Goal: Transaction & Acquisition: Purchase product/service

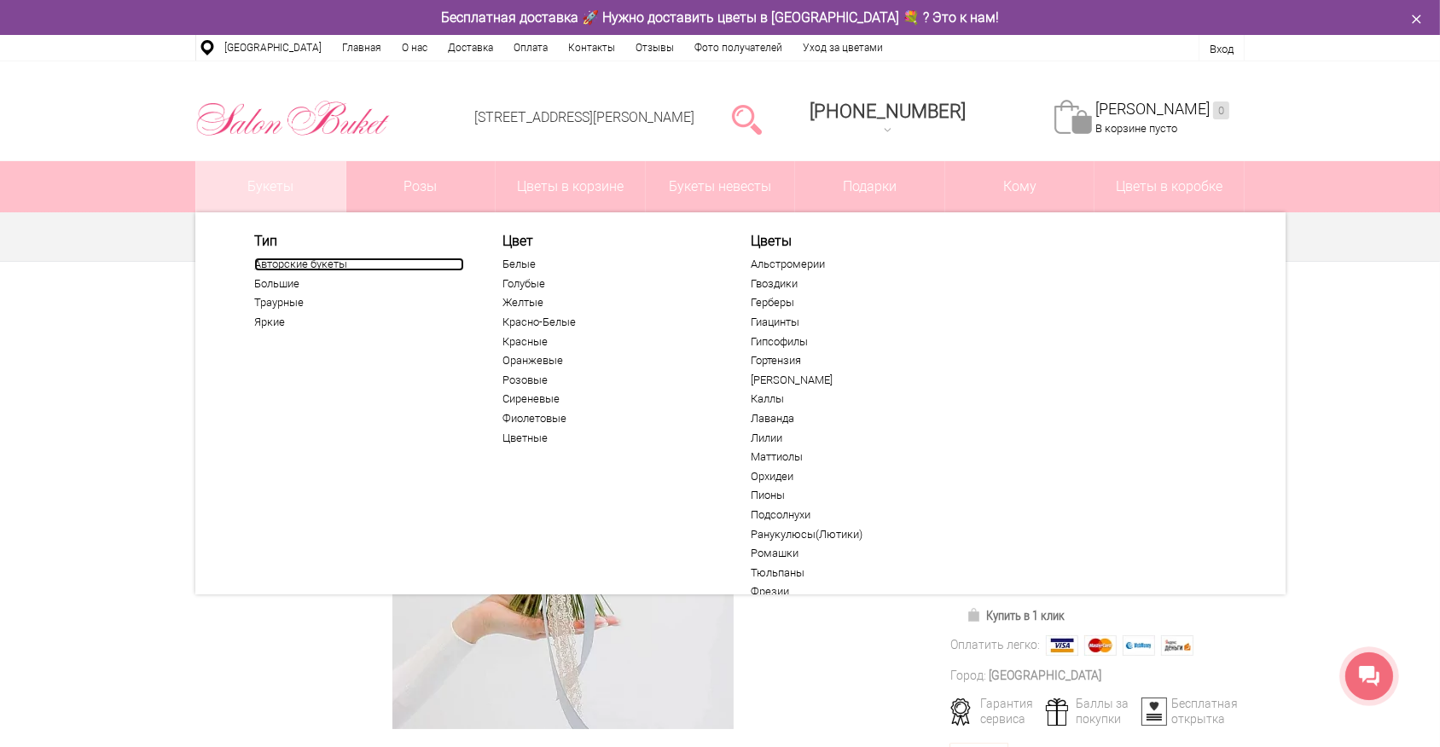
click at [282, 264] on link "Авторские букеты" at bounding box center [359, 265] width 210 height 14
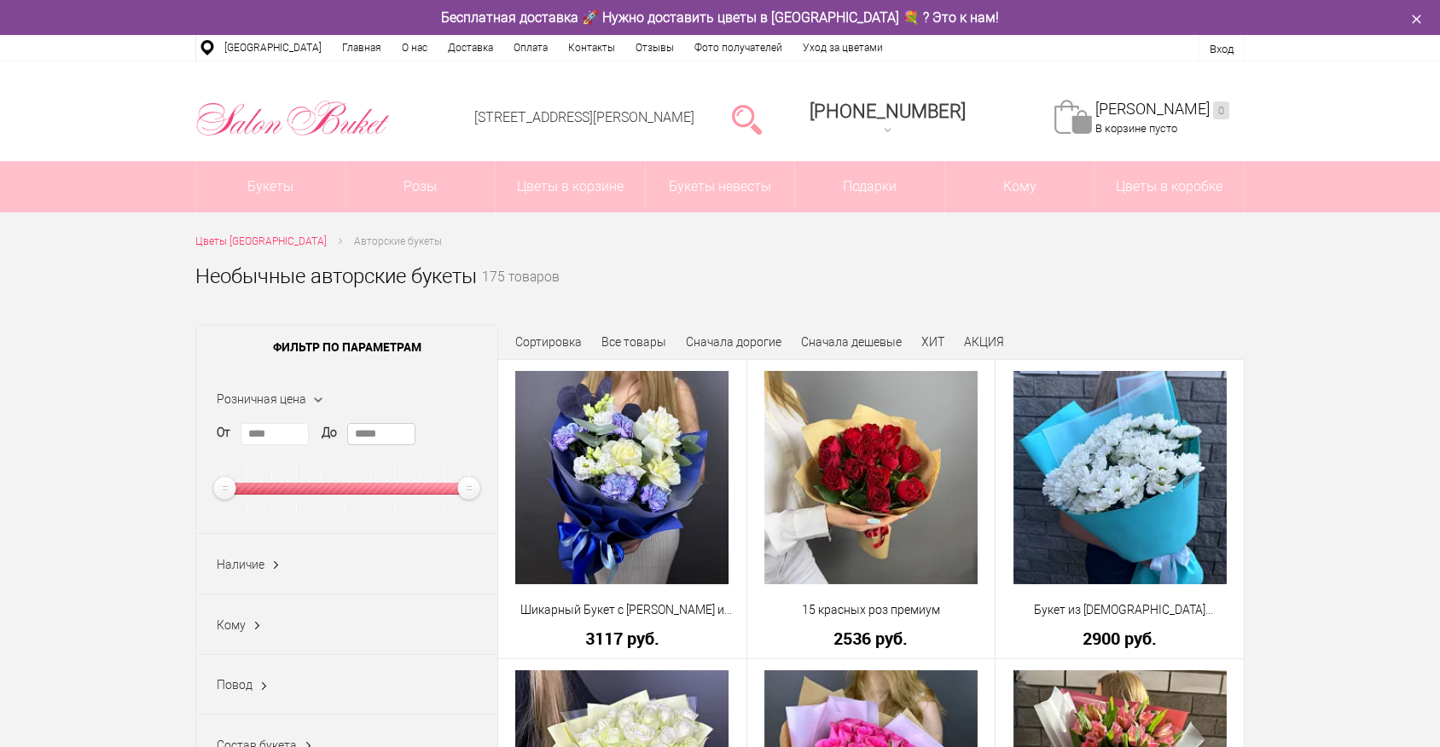
click at [357, 433] on input "*****" at bounding box center [381, 434] width 68 height 22
click at [290, 435] on input "****" at bounding box center [275, 434] width 68 height 22
type input "*"
type input "****"
click at [621, 425] on link "Показать" at bounding box center [625, 430] width 44 height 32
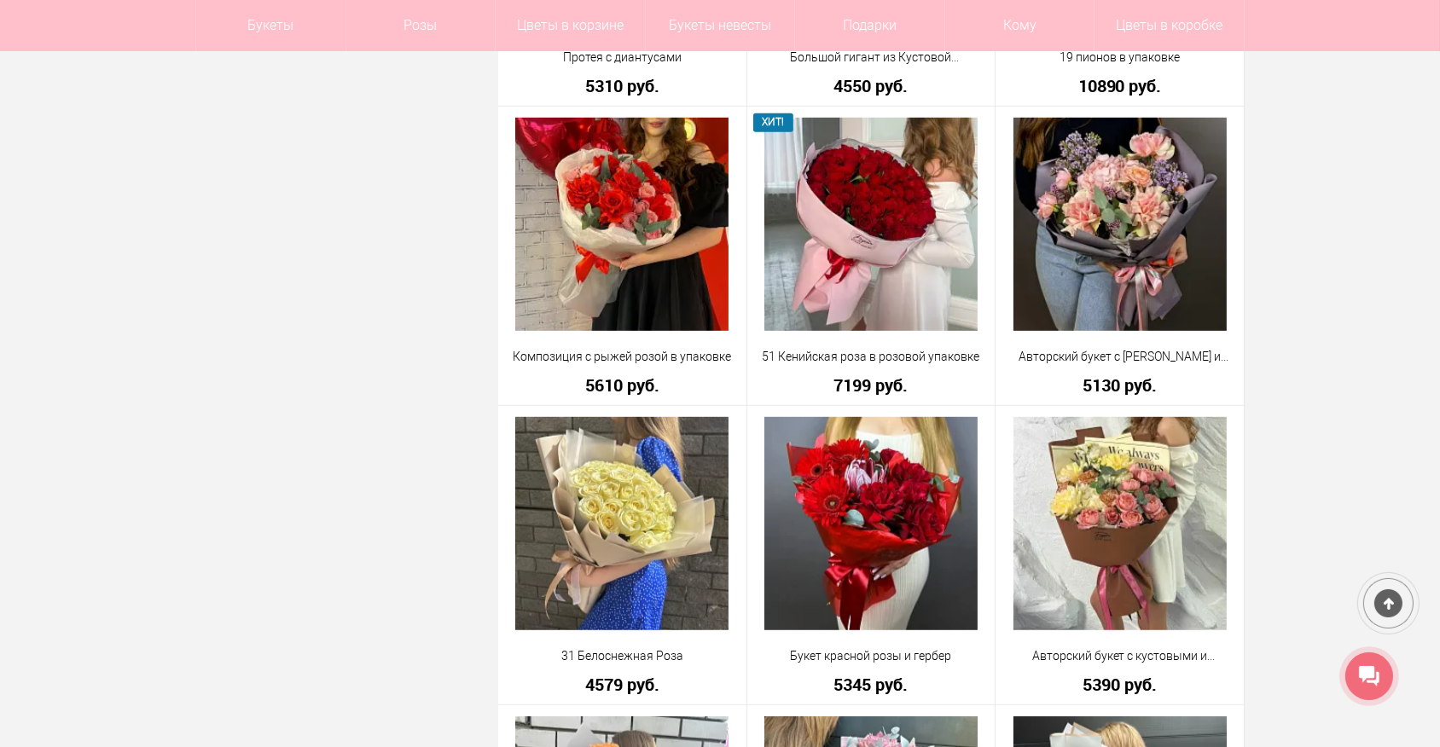
scroll to position [1163, 0]
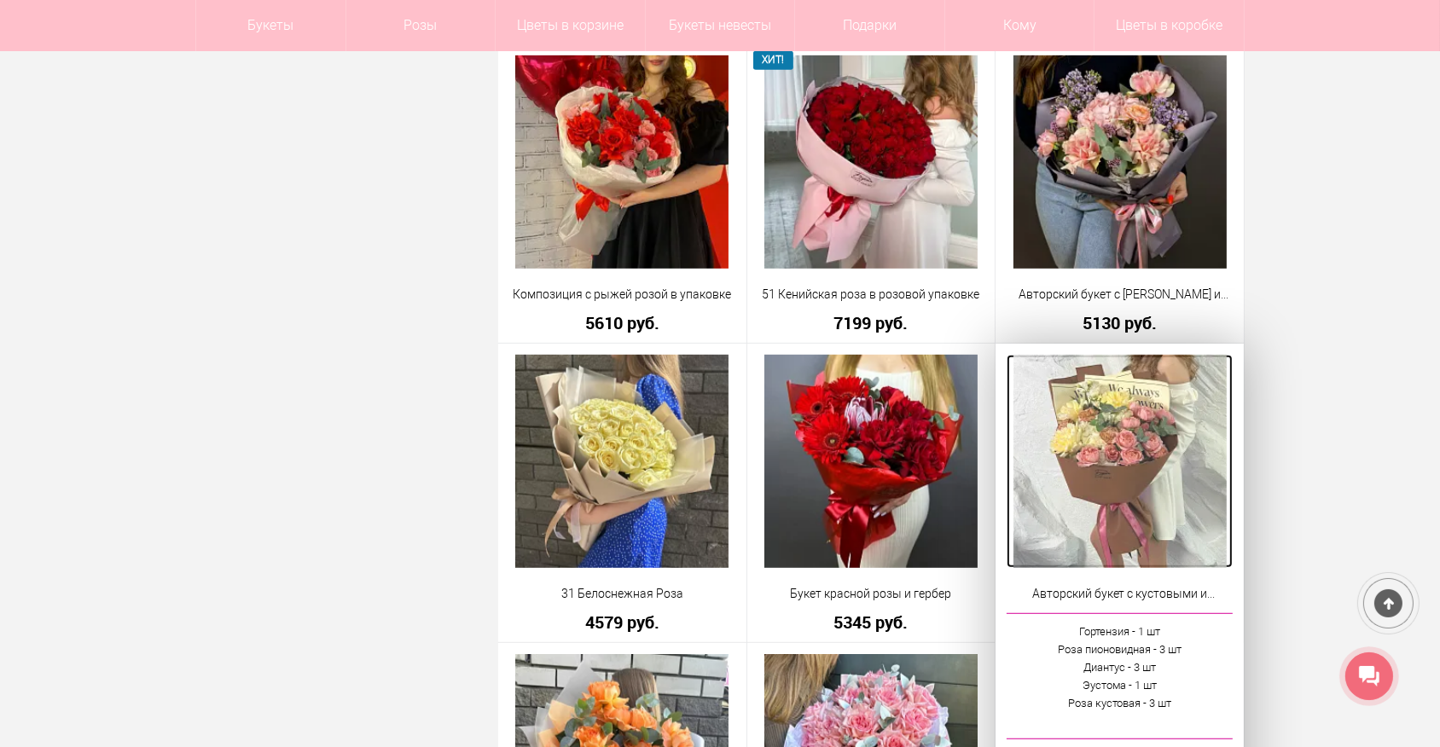
click at [1152, 443] on img at bounding box center [1120, 461] width 213 height 213
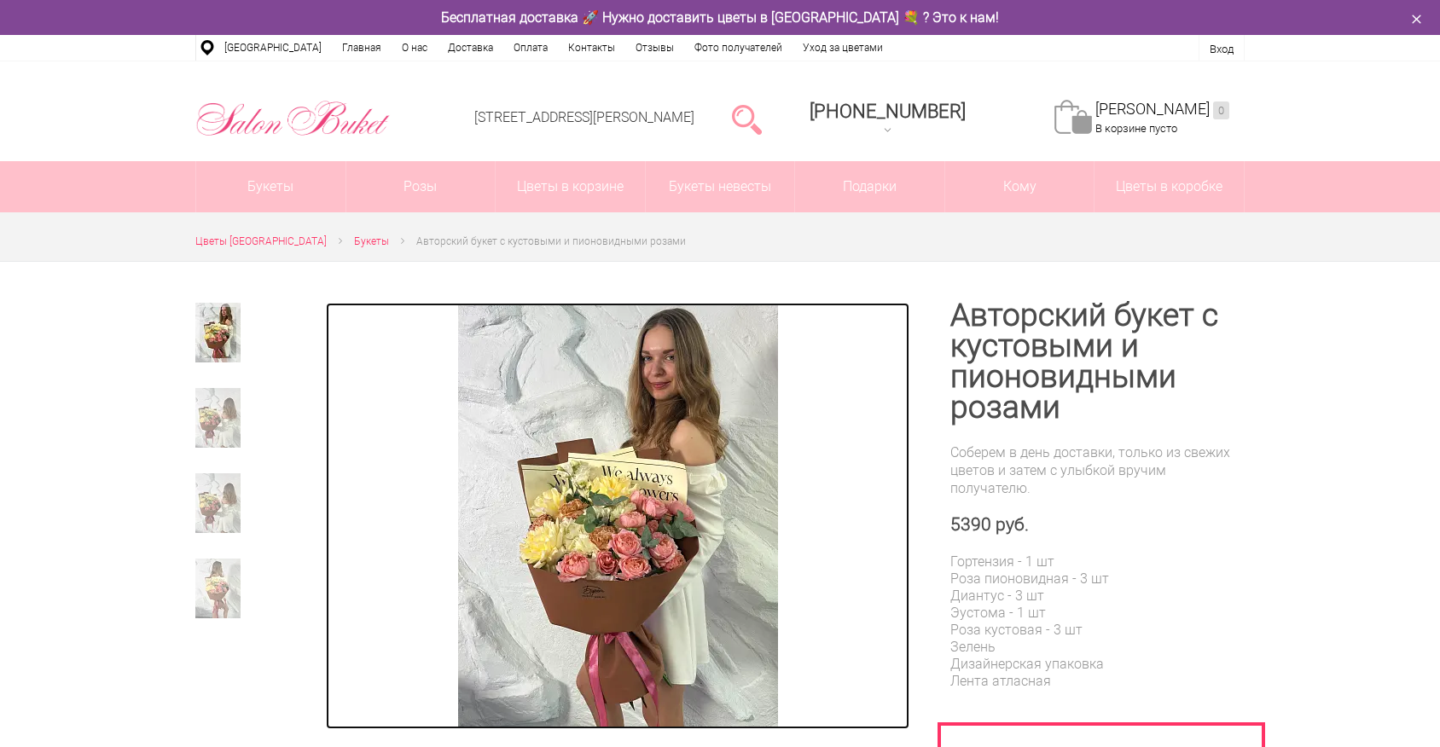
click at [530, 565] on img at bounding box center [618, 516] width 320 height 427
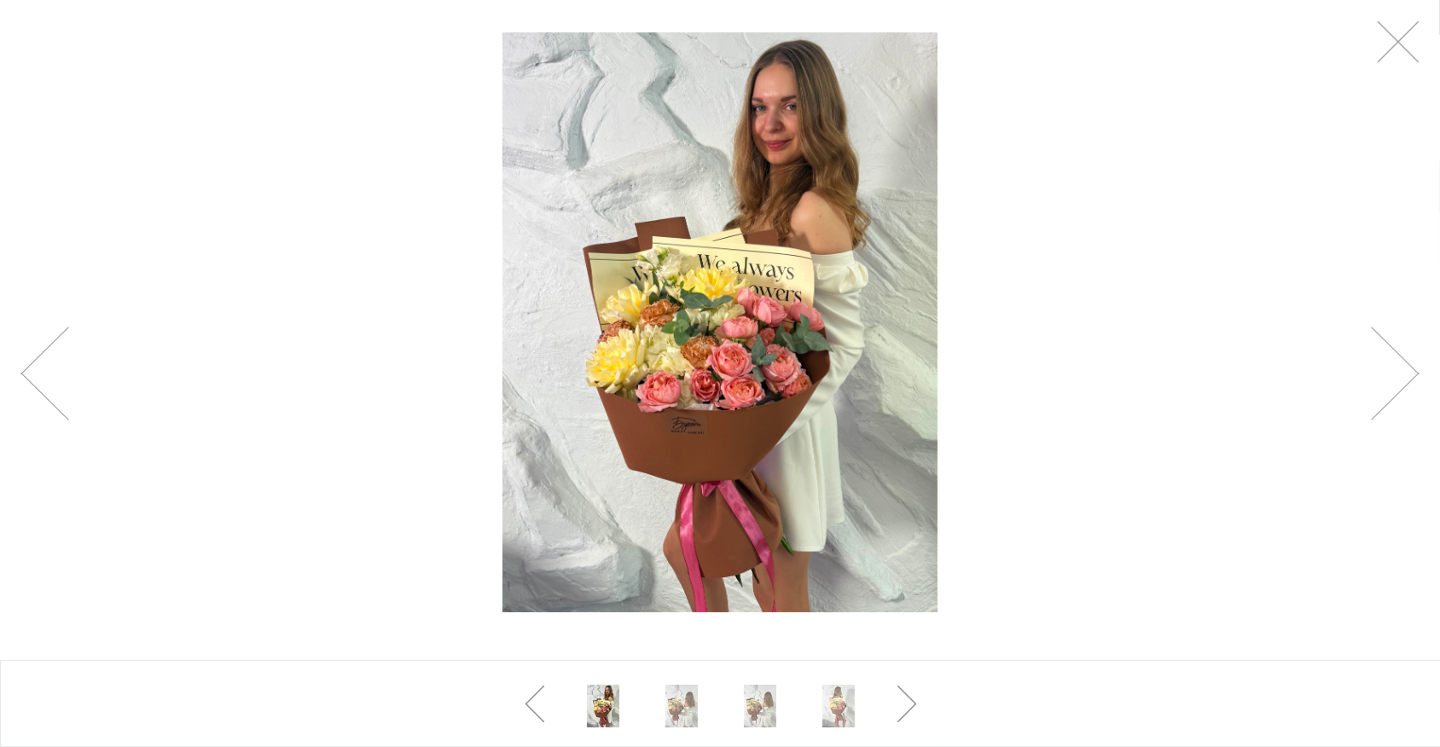
click at [488, 529] on div at bounding box center [720, 322] width 1440 height 645
click at [1410, 49] on link at bounding box center [1398, 41] width 43 height 43
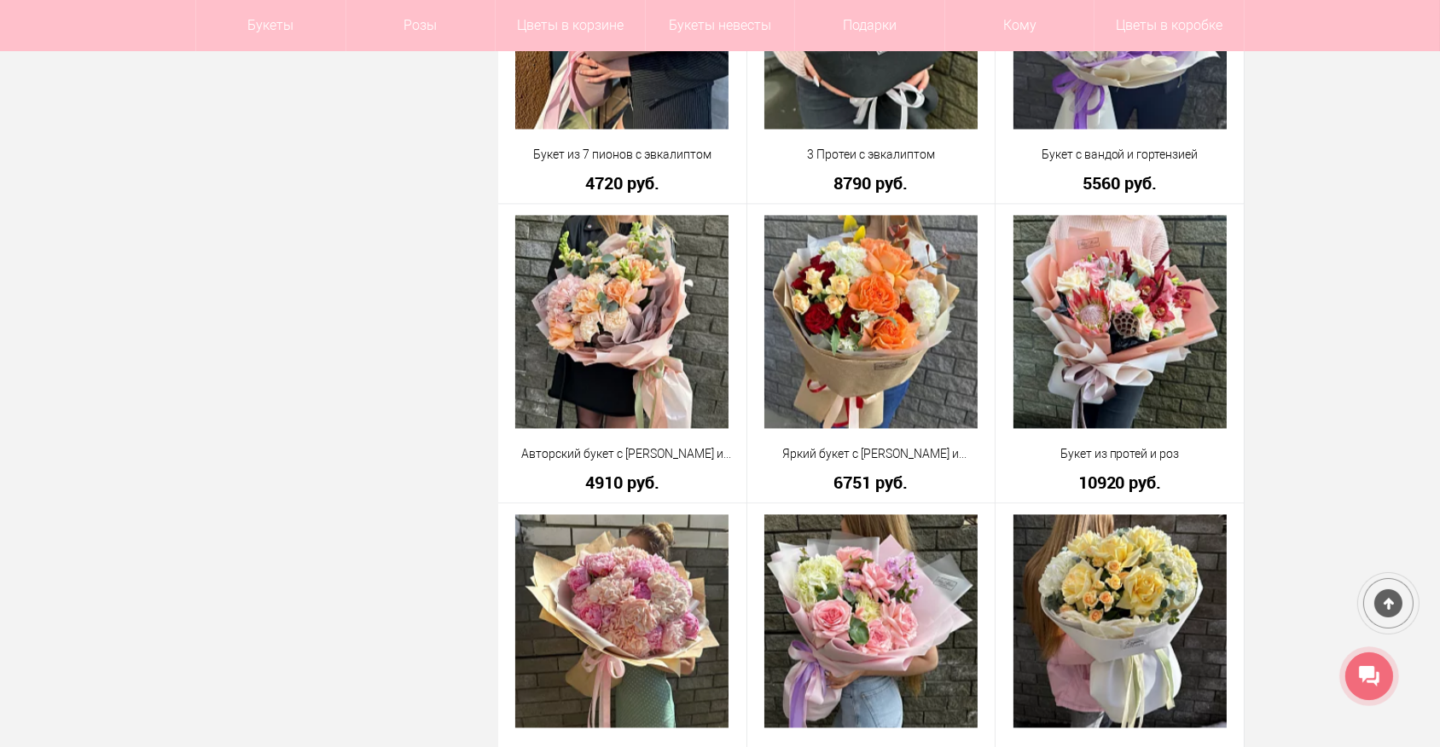
scroll to position [4472, 0]
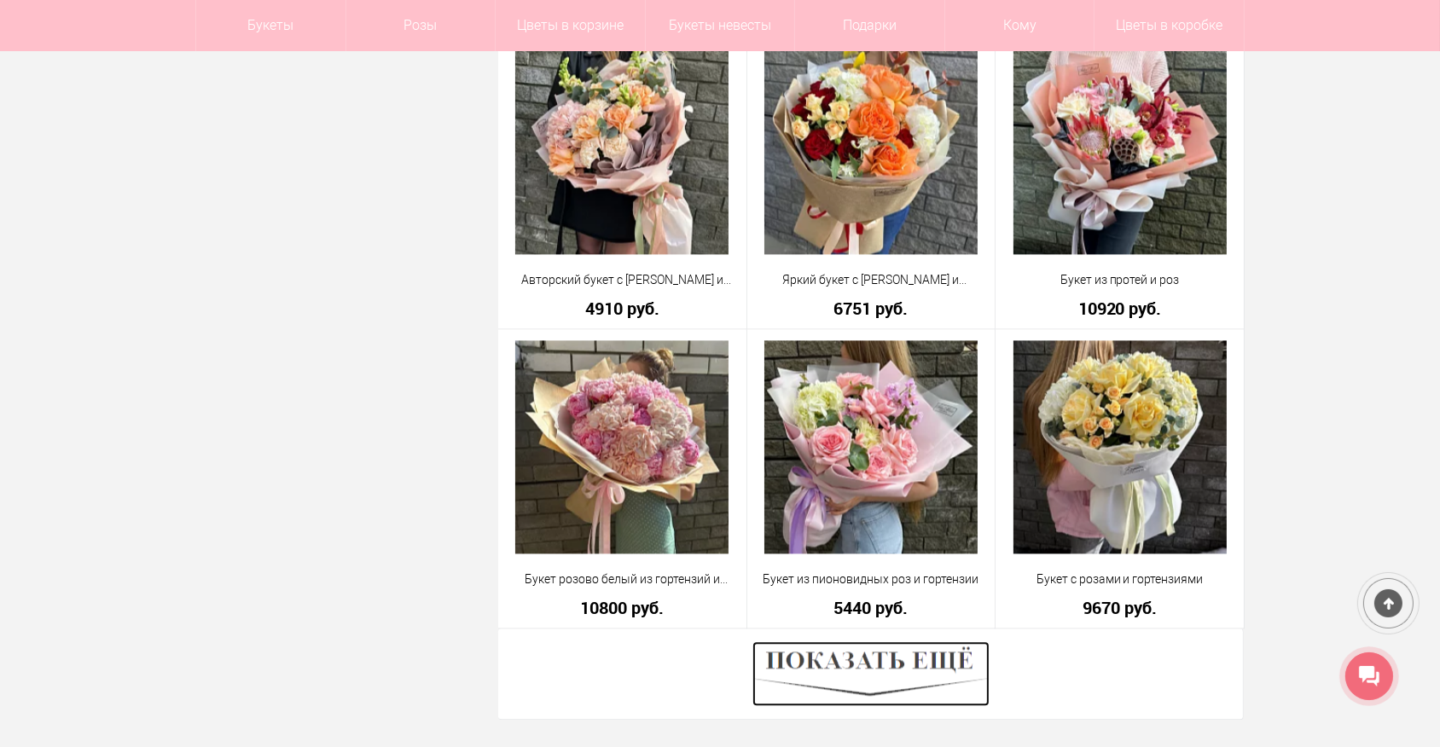
click at [883, 651] on img at bounding box center [871, 674] width 237 height 65
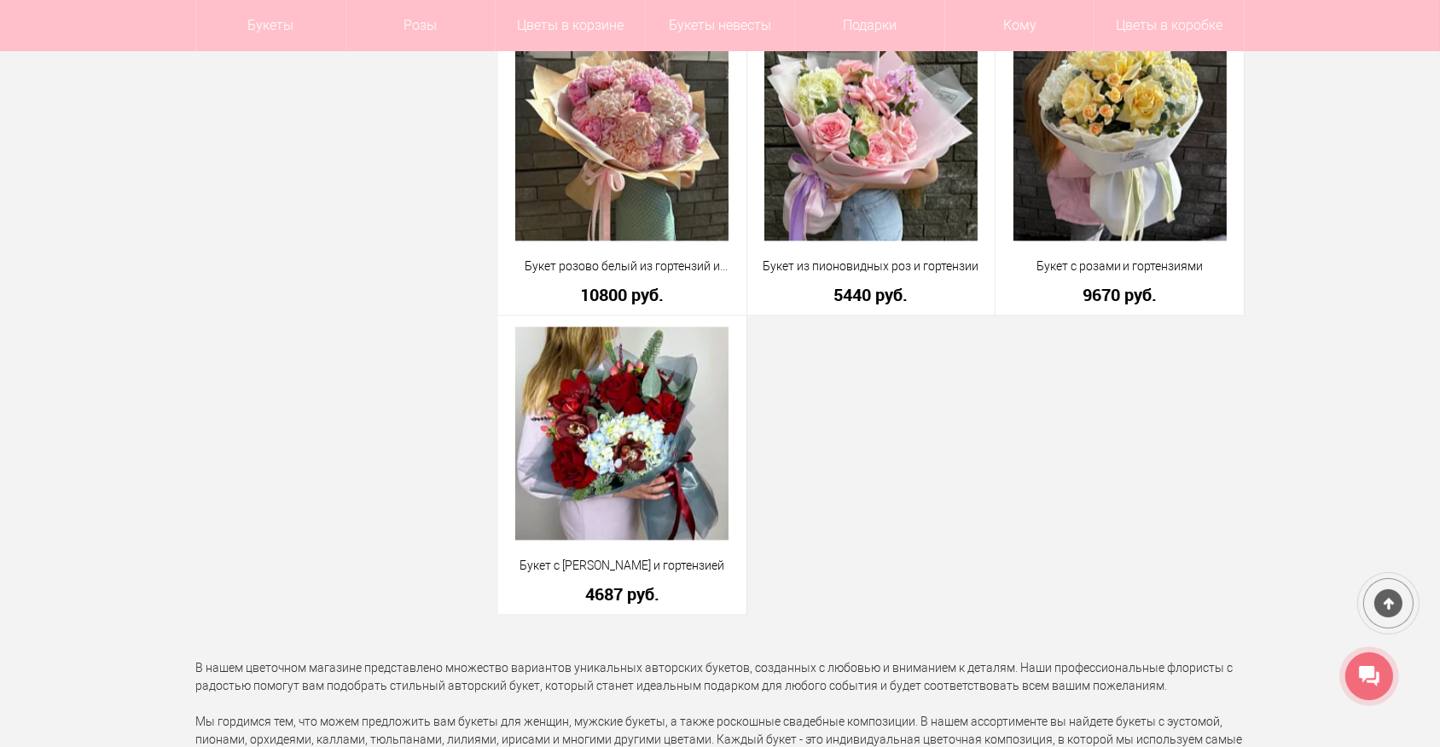
scroll to position [4705, 0]
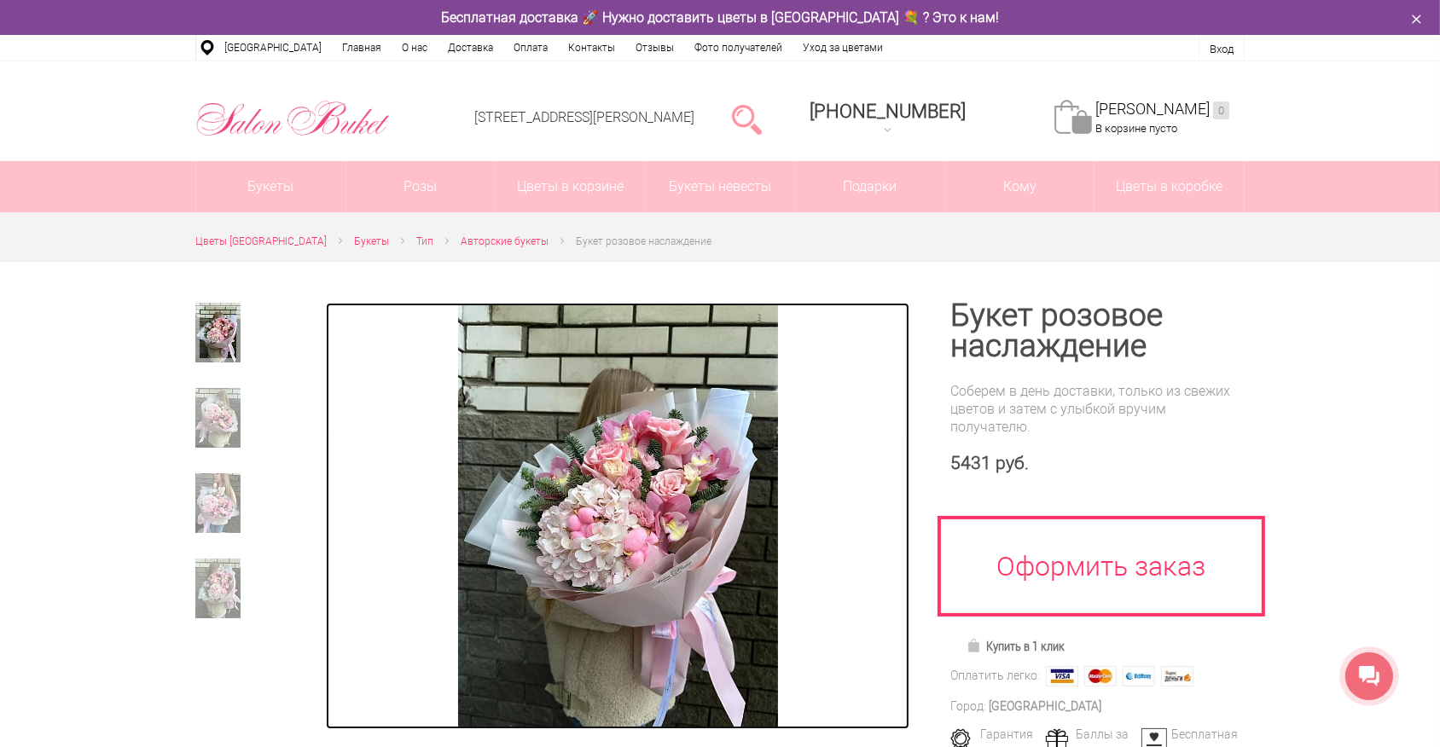
click at [501, 527] on img at bounding box center [618, 516] width 320 height 427
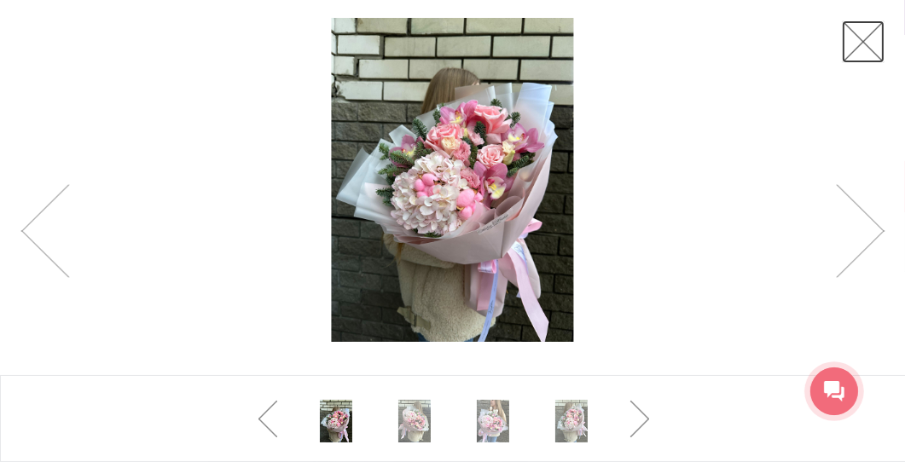
click at [855, 59] on link at bounding box center [863, 41] width 43 height 43
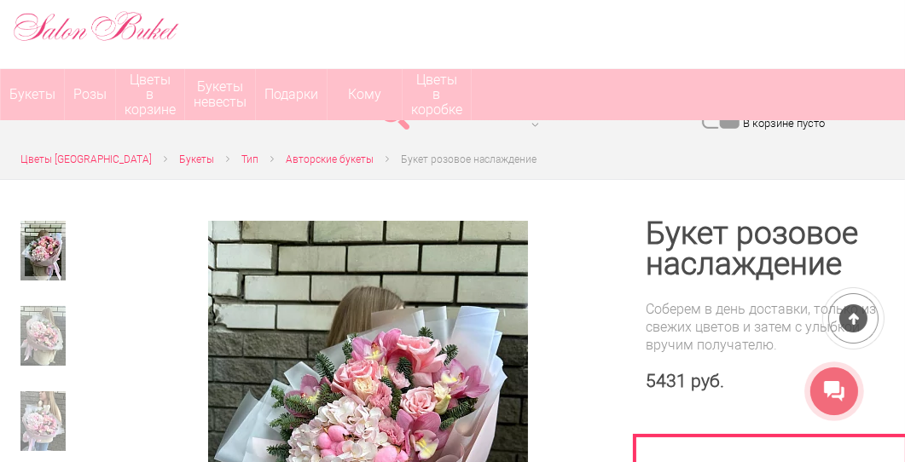
scroll to position [195, 0]
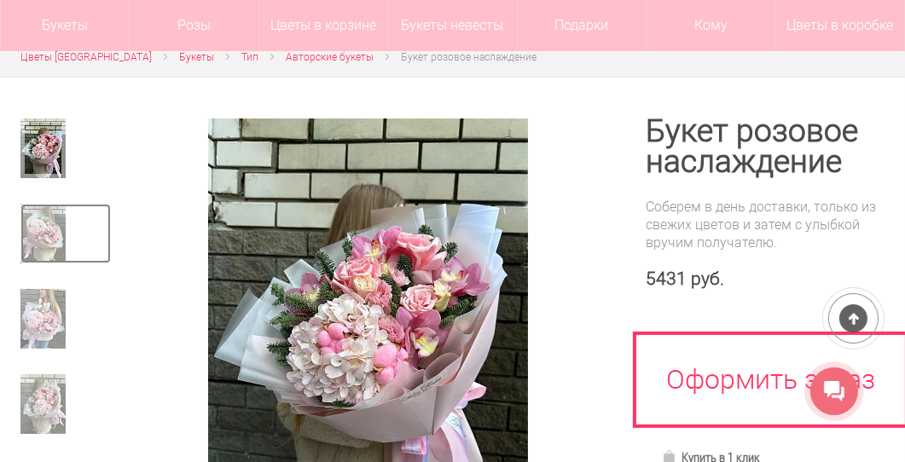
click at [52, 230] on img at bounding box center [42, 234] width 45 height 60
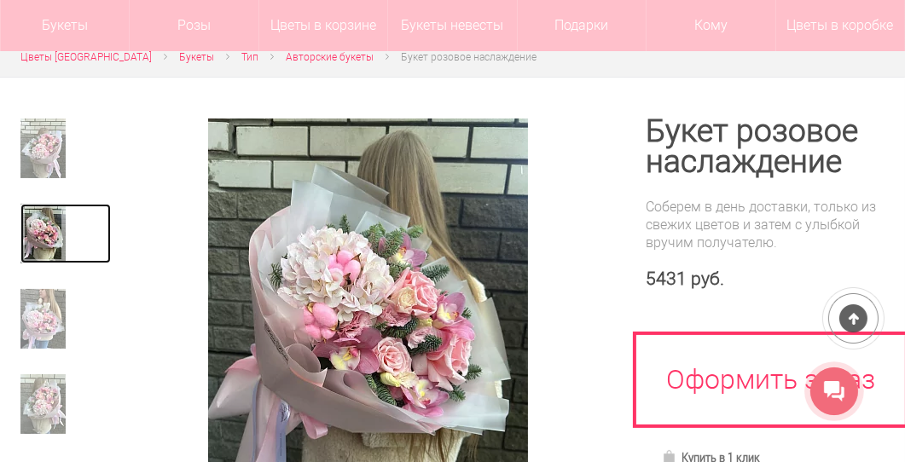
click at [52, 204] on img at bounding box center [42, 234] width 45 height 60
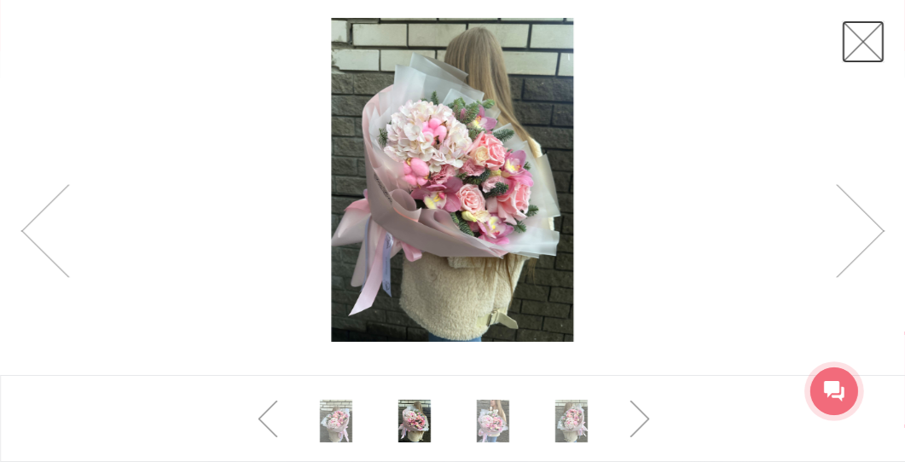
click at [858, 41] on link at bounding box center [863, 41] width 43 height 43
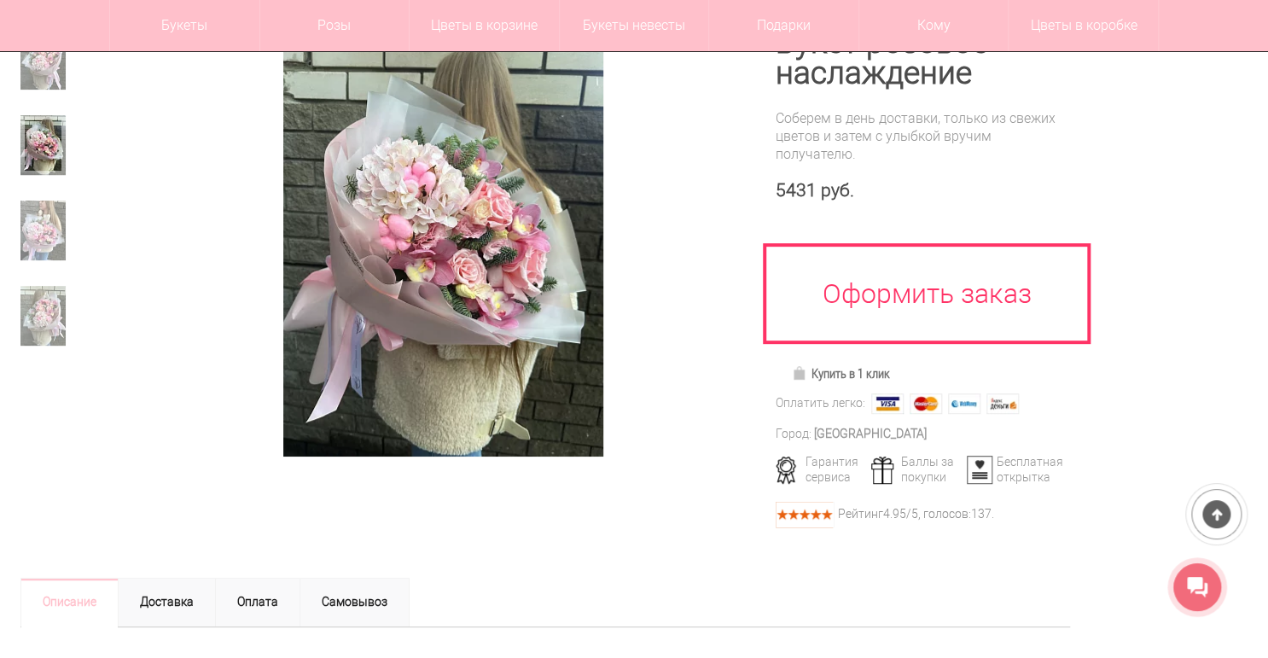
scroll to position [162, 0]
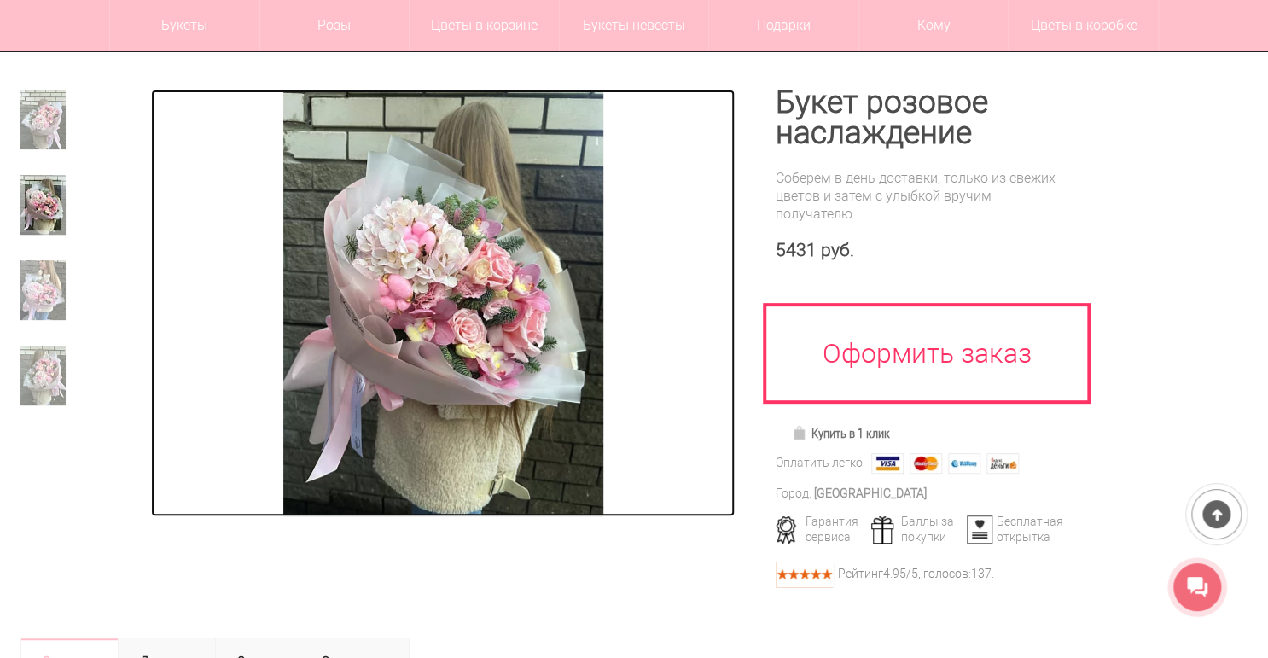
click at [422, 311] on img at bounding box center [443, 303] width 320 height 427
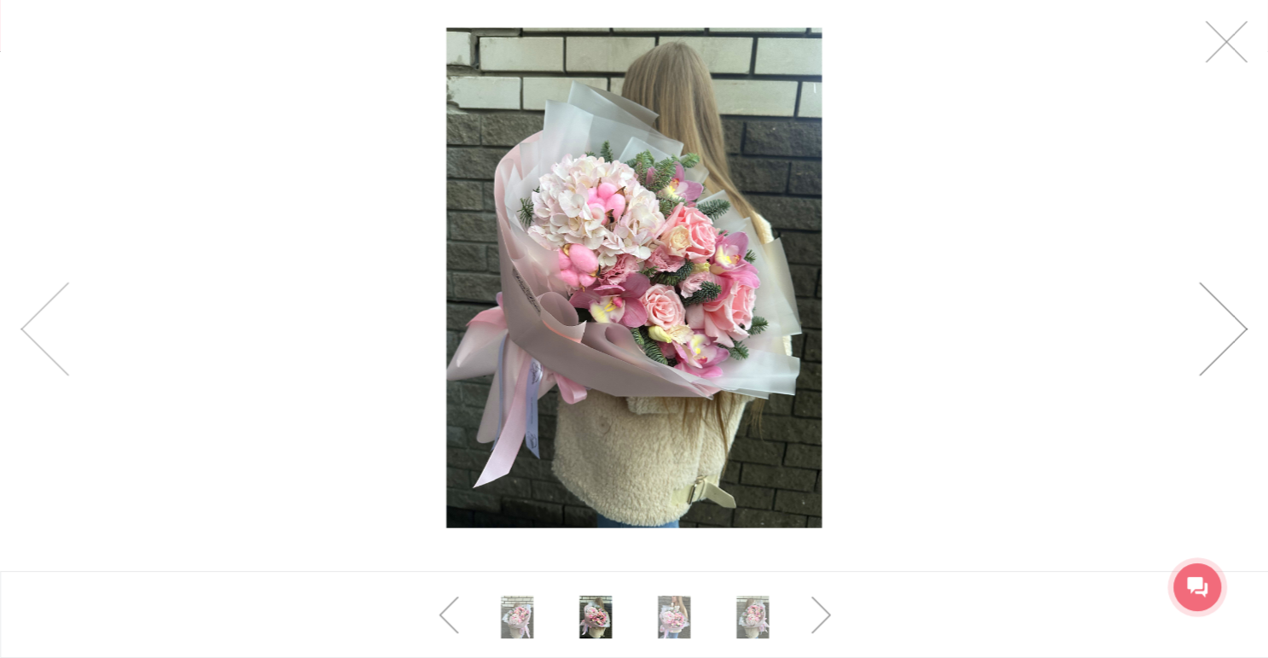
click at [1229, 328] on link at bounding box center [1223, 329] width 49 height 94
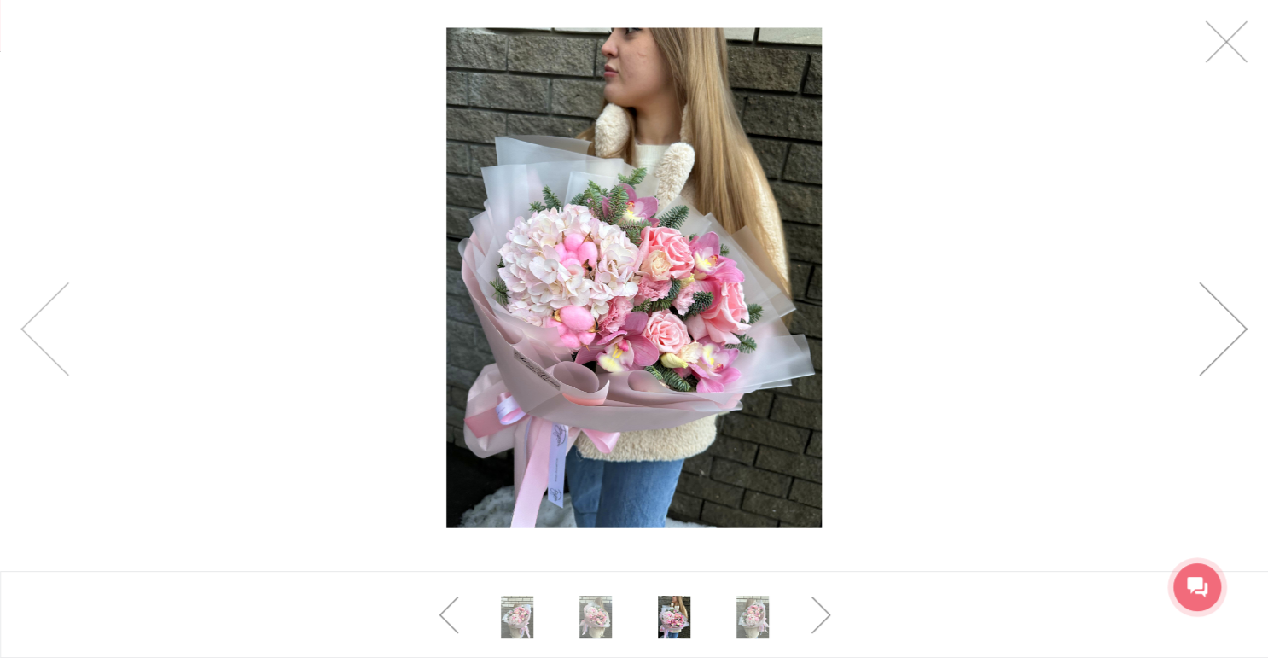
click at [1229, 328] on link at bounding box center [1223, 329] width 49 height 94
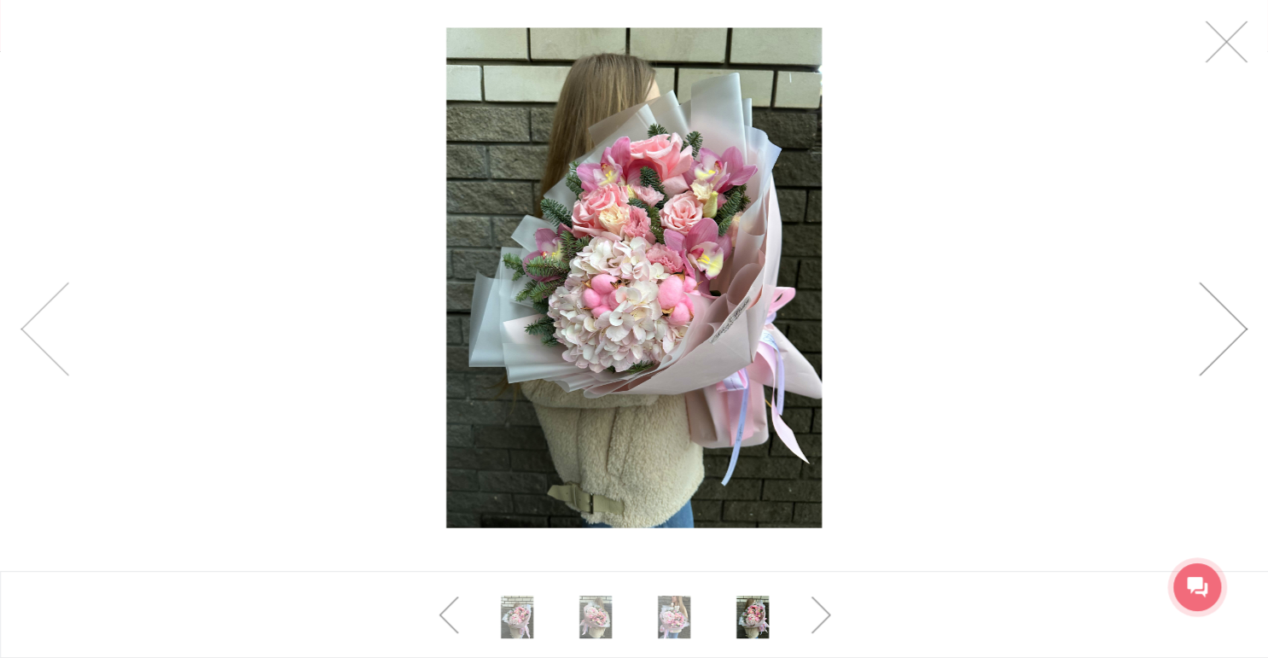
click at [1229, 328] on link at bounding box center [1223, 329] width 49 height 94
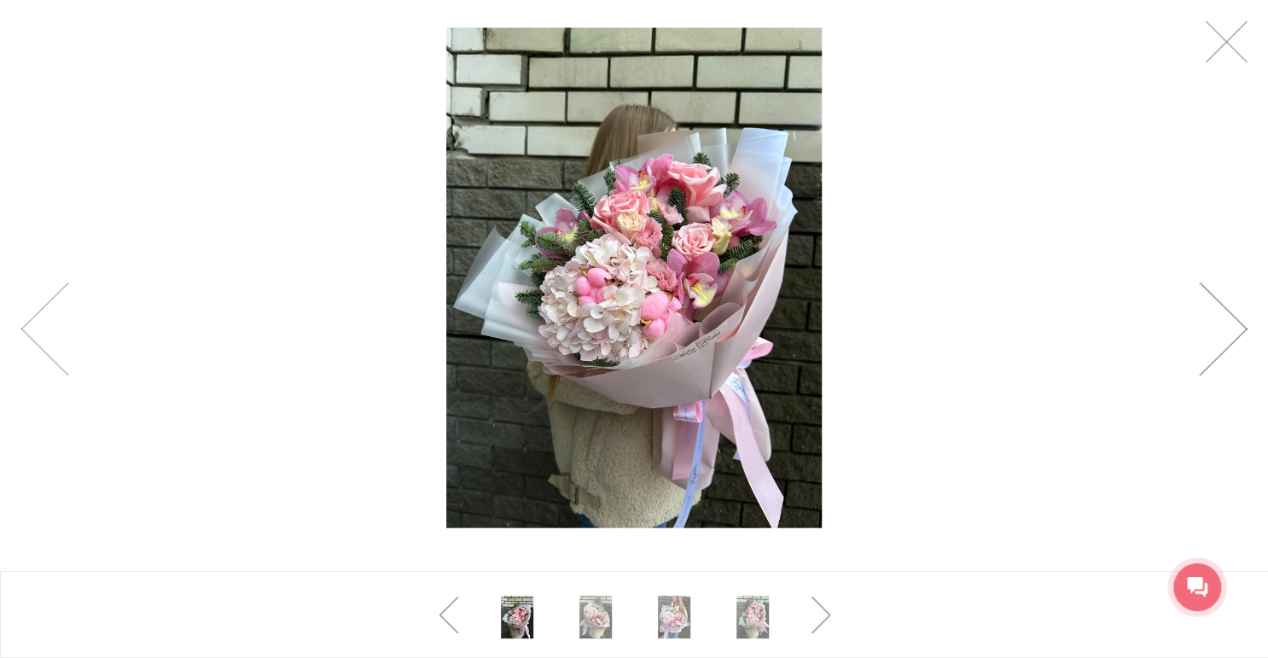
click at [1229, 328] on link at bounding box center [1223, 329] width 49 height 94
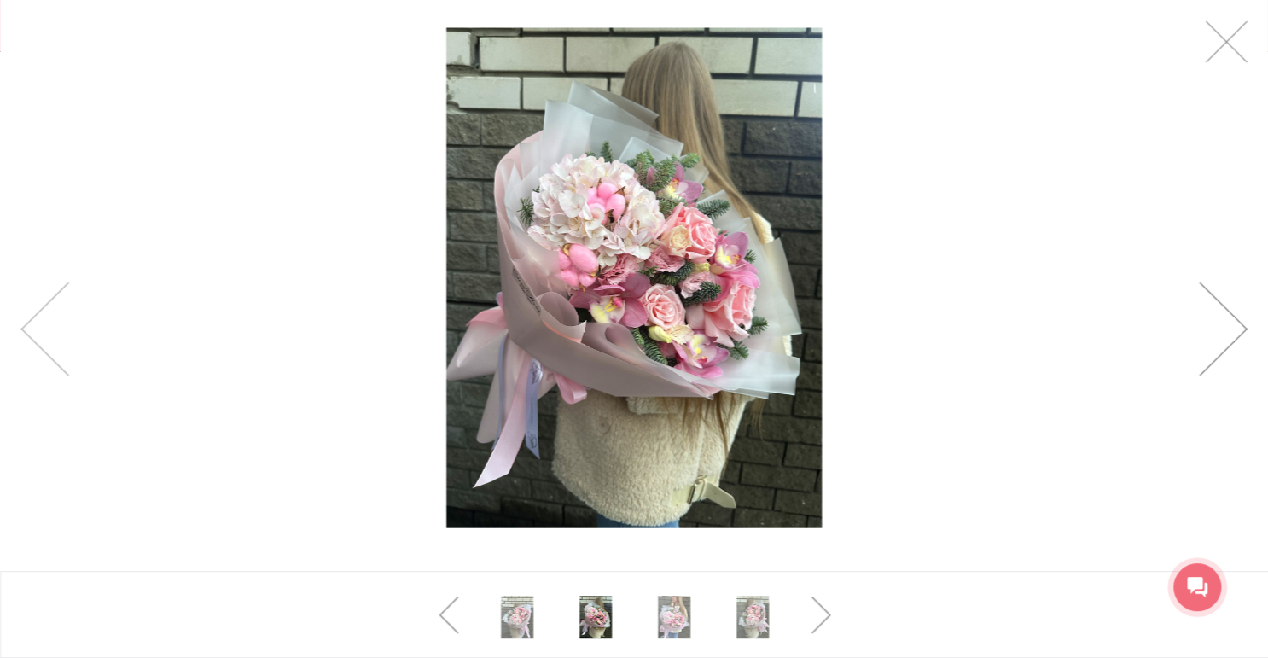
click at [1229, 328] on link at bounding box center [1223, 329] width 49 height 94
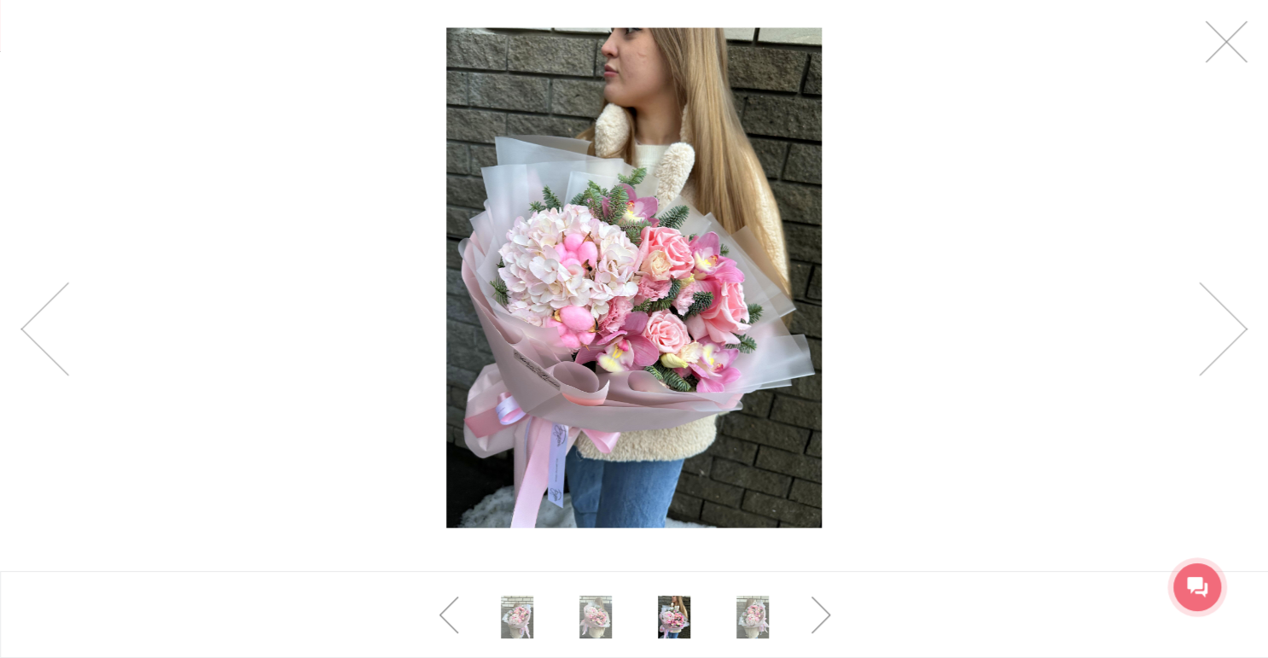
click at [708, 292] on img at bounding box center [633, 278] width 375 height 500
click at [869, 231] on div at bounding box center [634, 277] width 1268 height 555
click at [588, 617] on link at bounding box center [596, 617] width 60 height 43
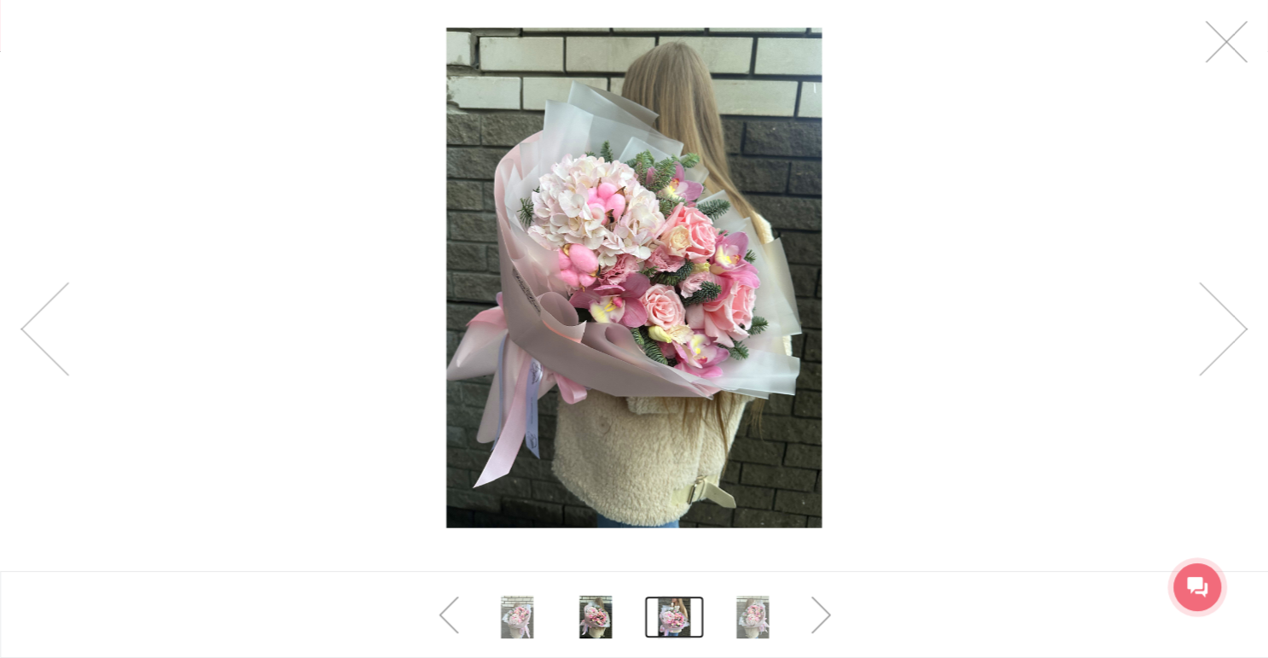
click at [672, 614] on link at bounding box center [674, 617] width 60 height 43
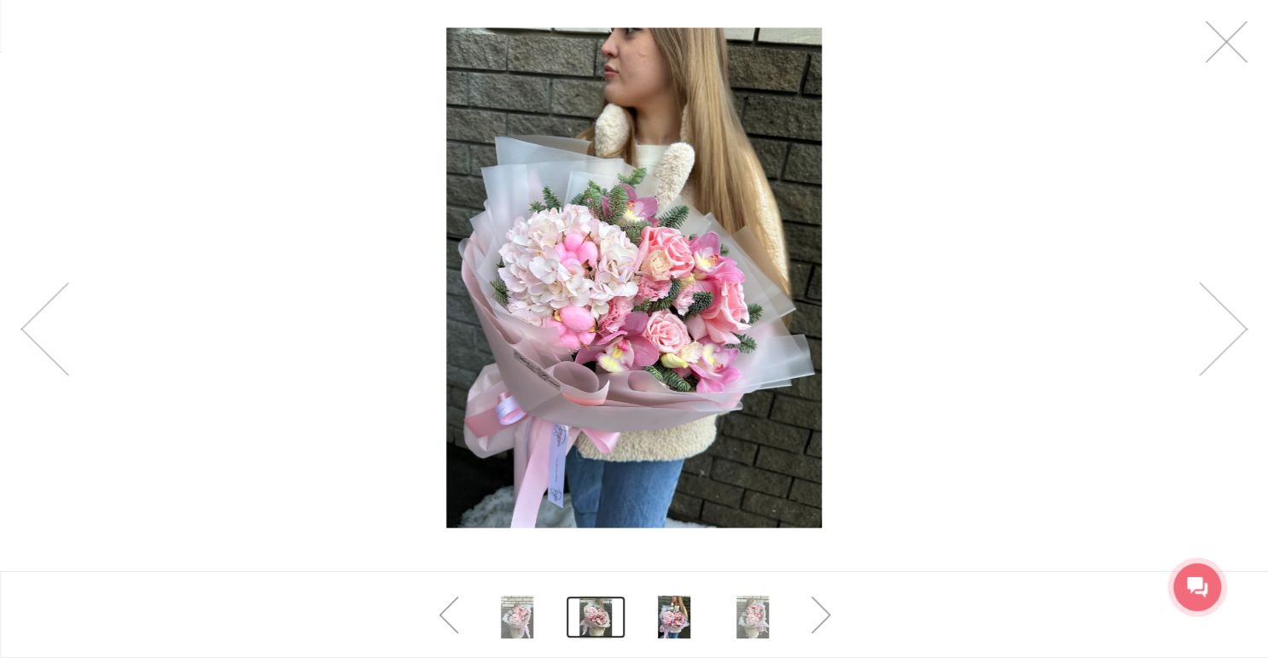
click at [601, 622] on link at bounding box center [596, 617] width 60 height 43
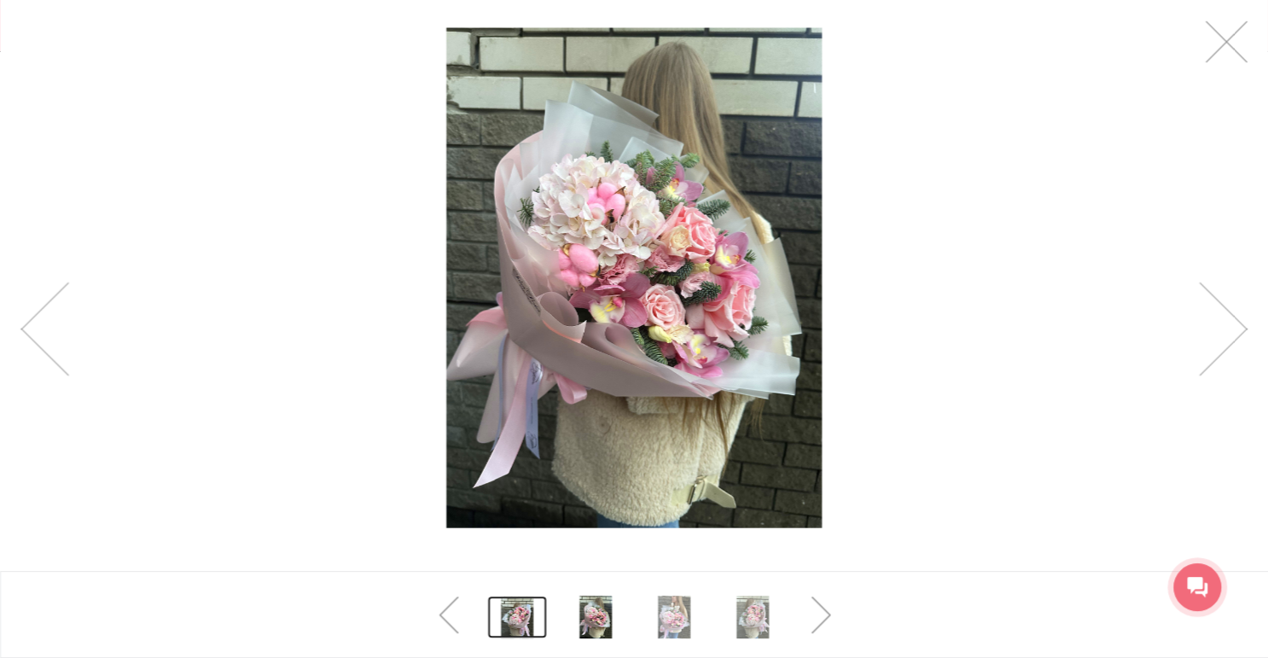
click at [520, 613] on link at bounding box center [517, 617] width 60 height 43
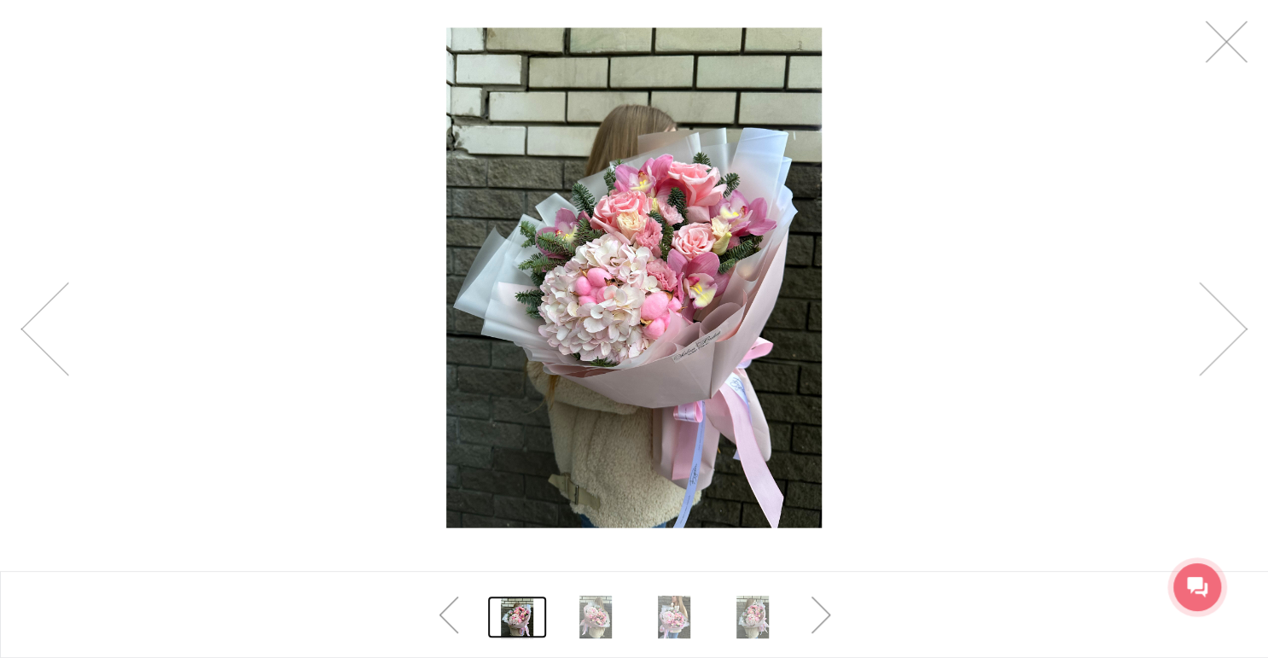
scroll to position [738, 0]
click at [1083, 584] on div at bounding box center [635, 614] width 1270 height 87
click at [763, 621] on link at bounding box center [753, 617] width 60 height 43
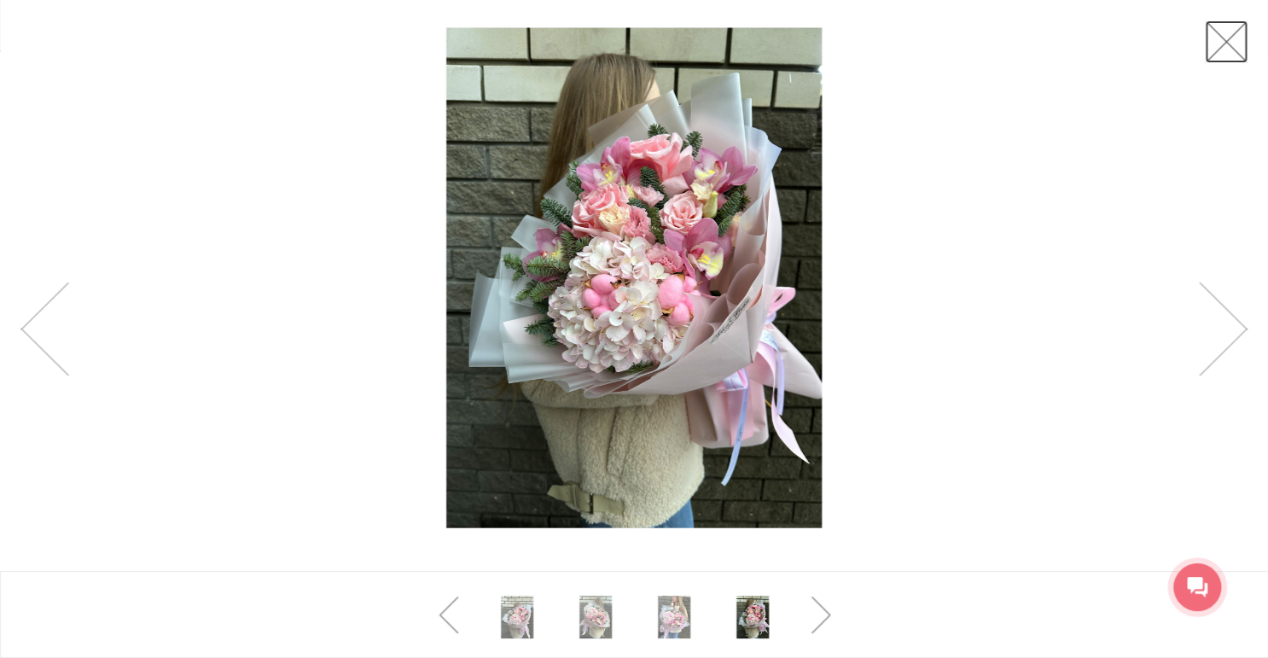
click at [1221, 44] on link at bounding box center [1226, 41] width 43 height 43
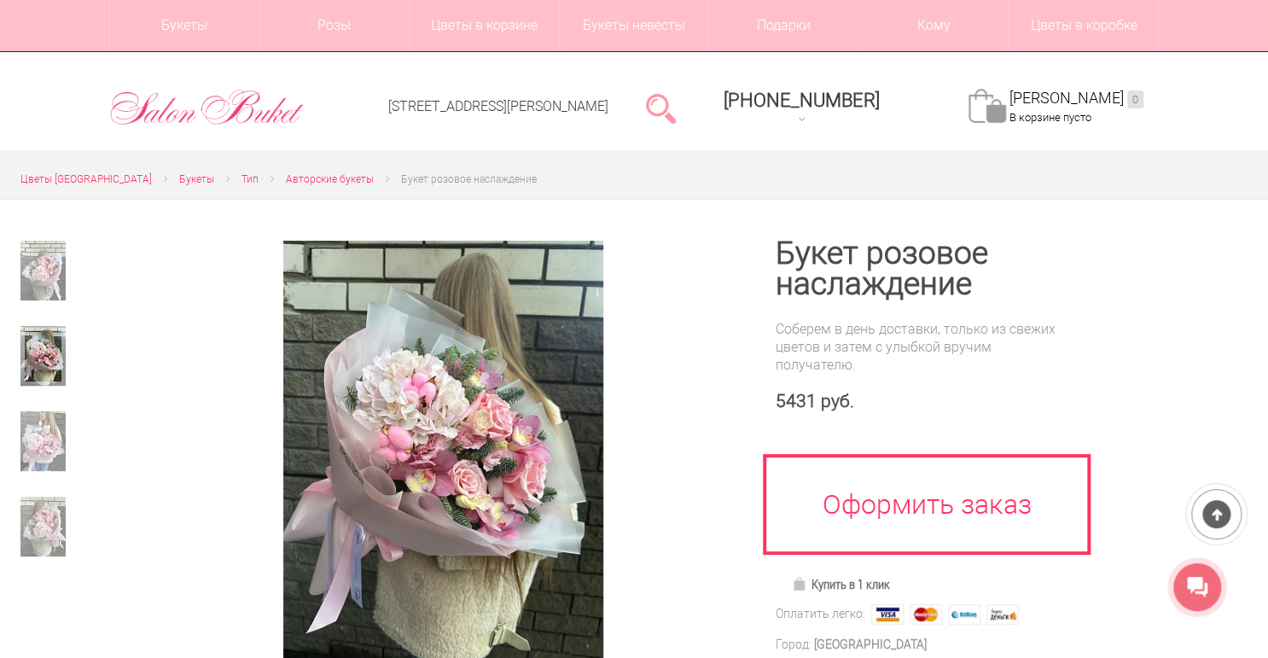
scroll to position [0, 0]
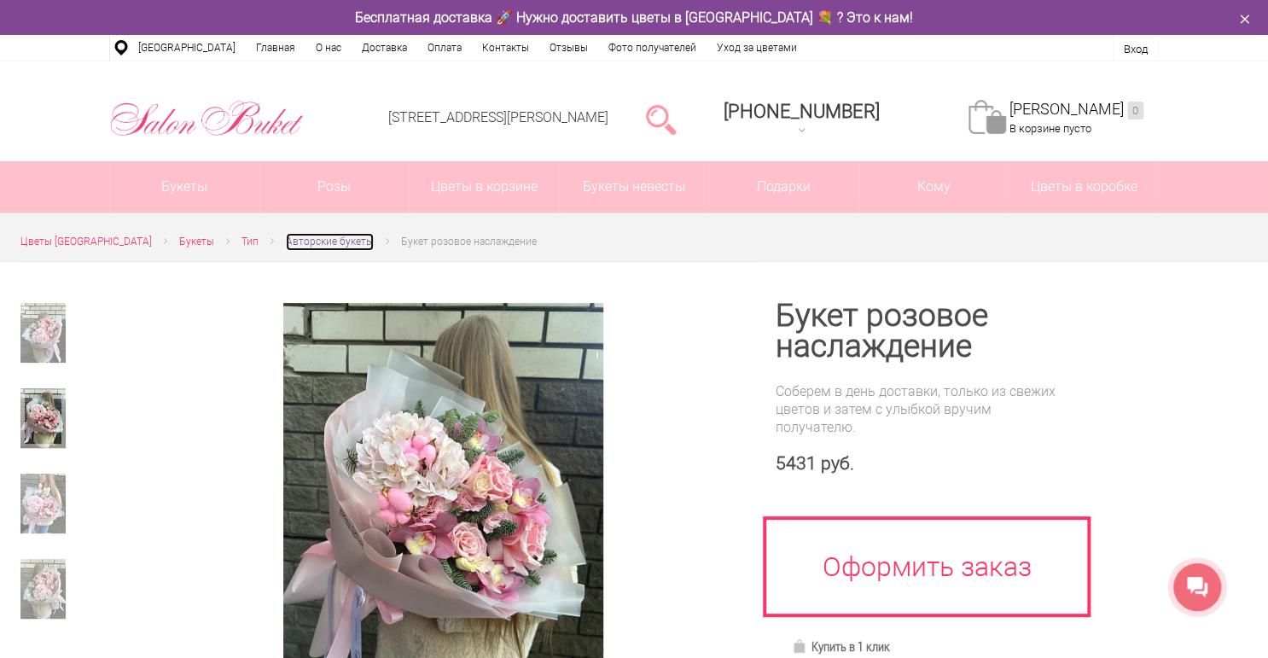
click at [309, 235] on span "Авторские букеты" at bounding box center [330, 241] width 88 height 12
